Goal: Find specific page/section: Find specific page/section

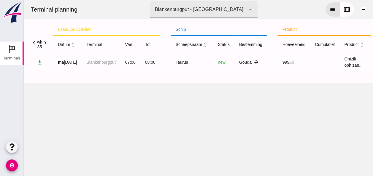
click at [73, 46] on icon "unfold_more" at bounding box center [73, 45] width 6 height 6
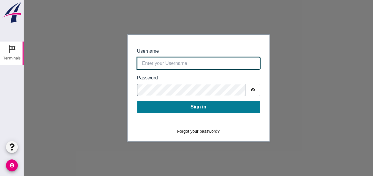
type input "[EMAIL_ADDRESS][DOMAIN_NAME]"
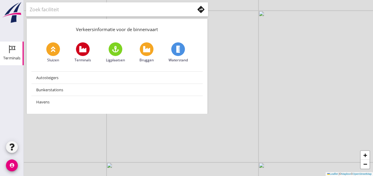
click at [11, 52] on icon "Terminals" at bounding box center [11, 48] width 9 height 9
